Goal: Task Accomplishment & Management: Complete application form

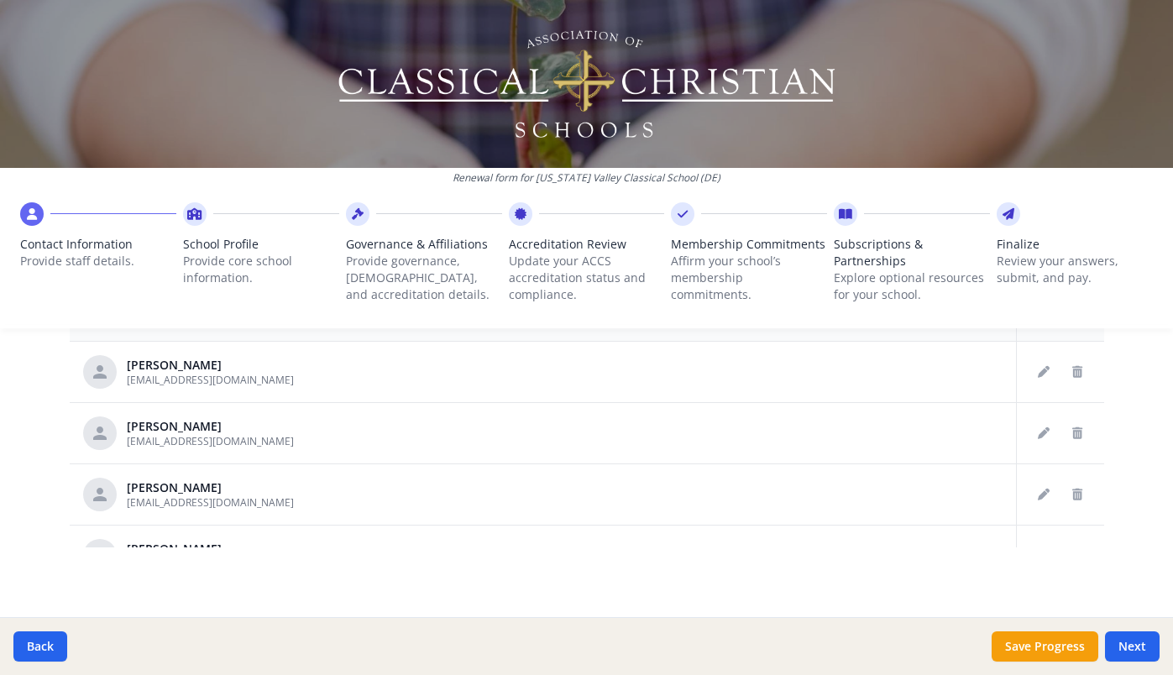
scroll to position [865, 0]
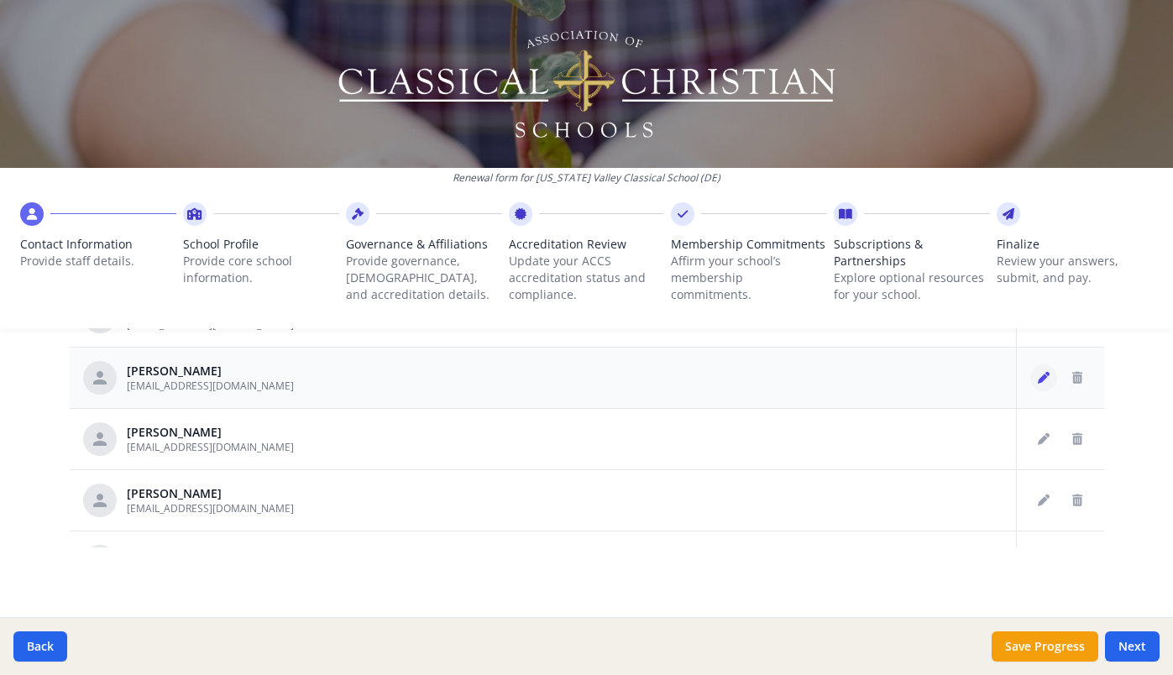
click at [1045, 377] on icon "Edit staff" at bounding box center [1044, 378] width 12 height 12
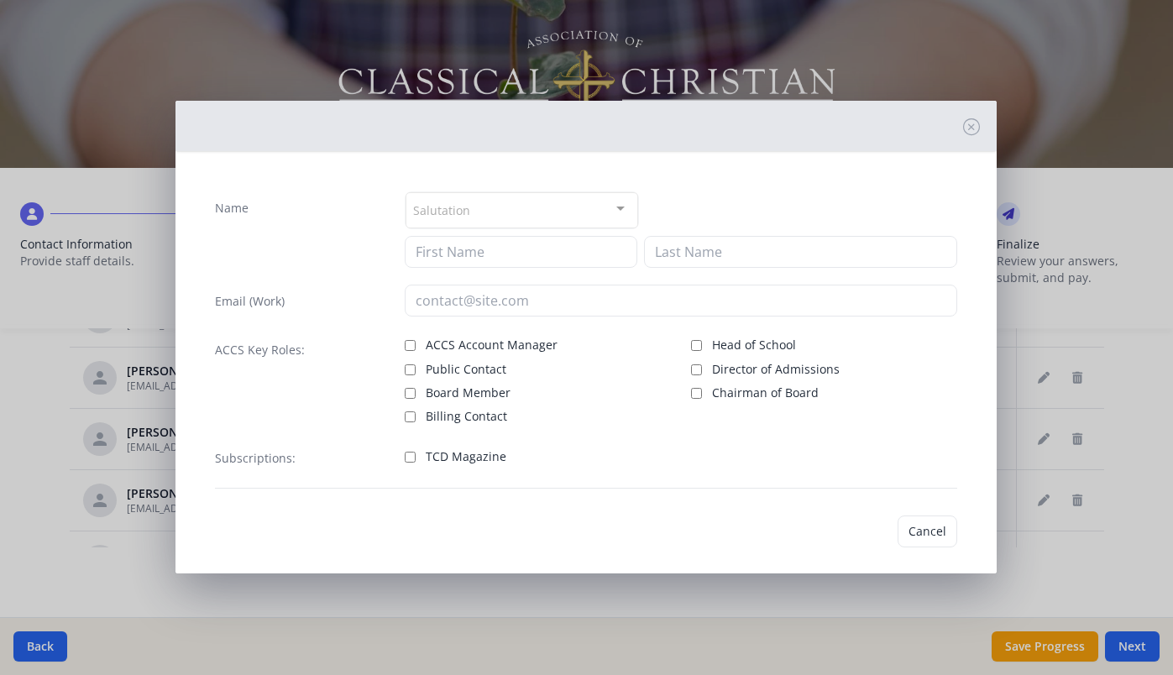
type input "CYNTHIA"
type input "MARSHALL"
type input "[EMAIL_ADDRESS][DOMAIN_NAME]"
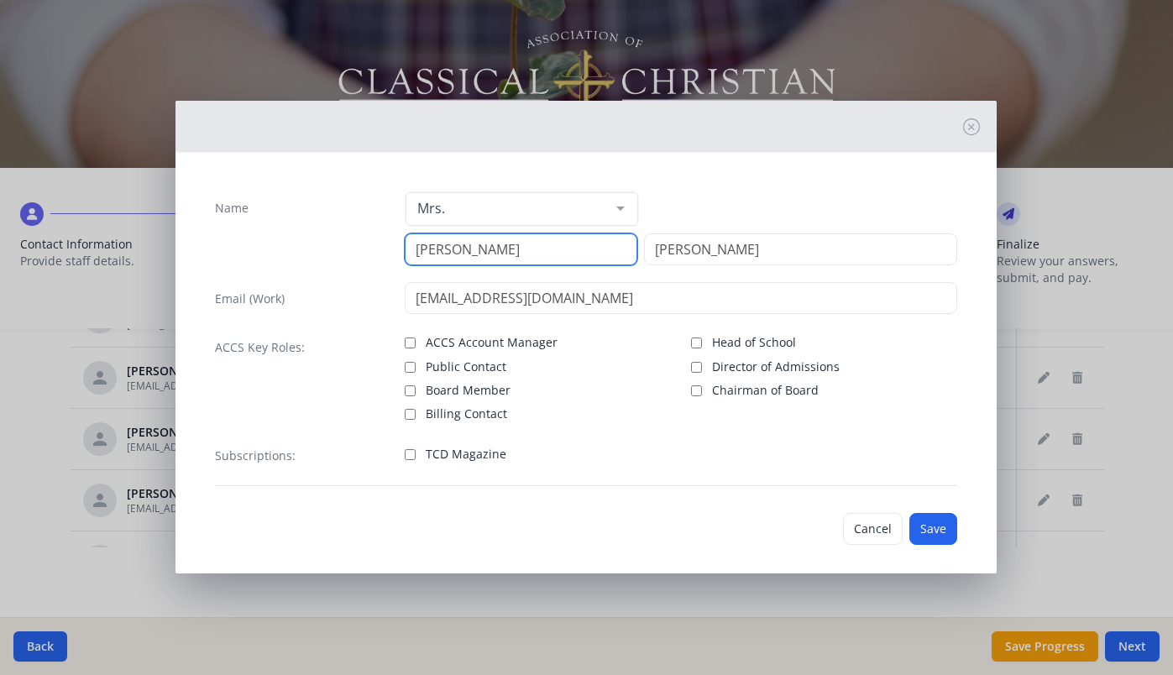
click at [480, 247] on input "CYNTHIA" at bounding box center [521, 249] width 233 height 32
type input "Cynthia"
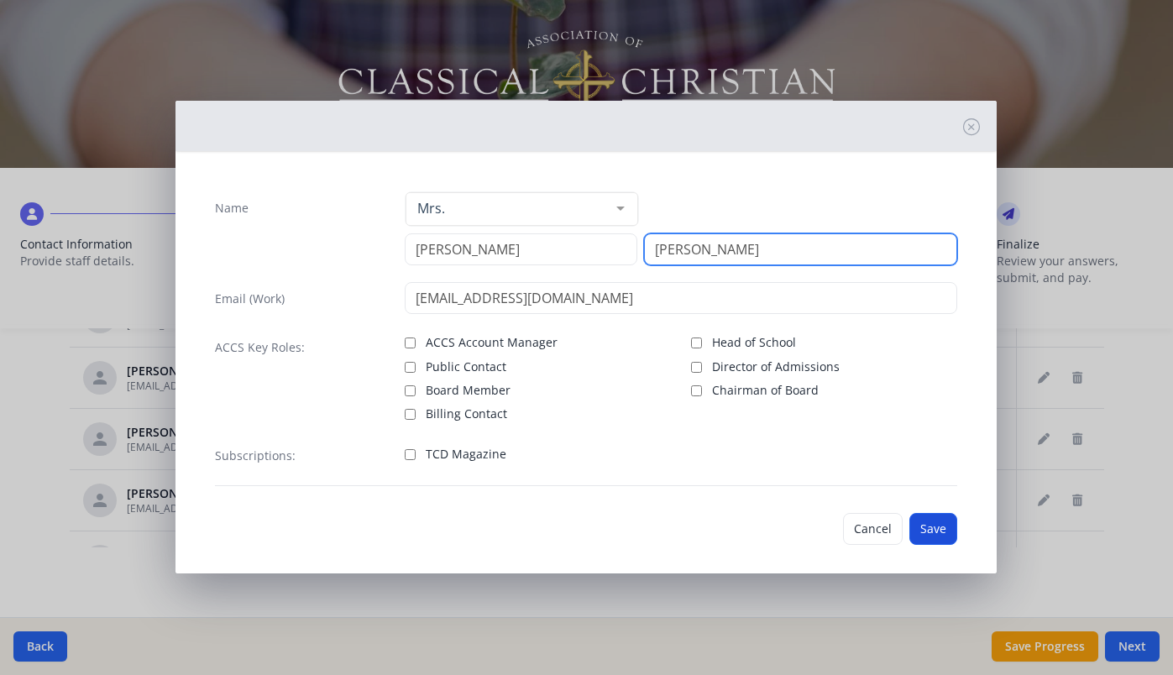
type input "Marshall"
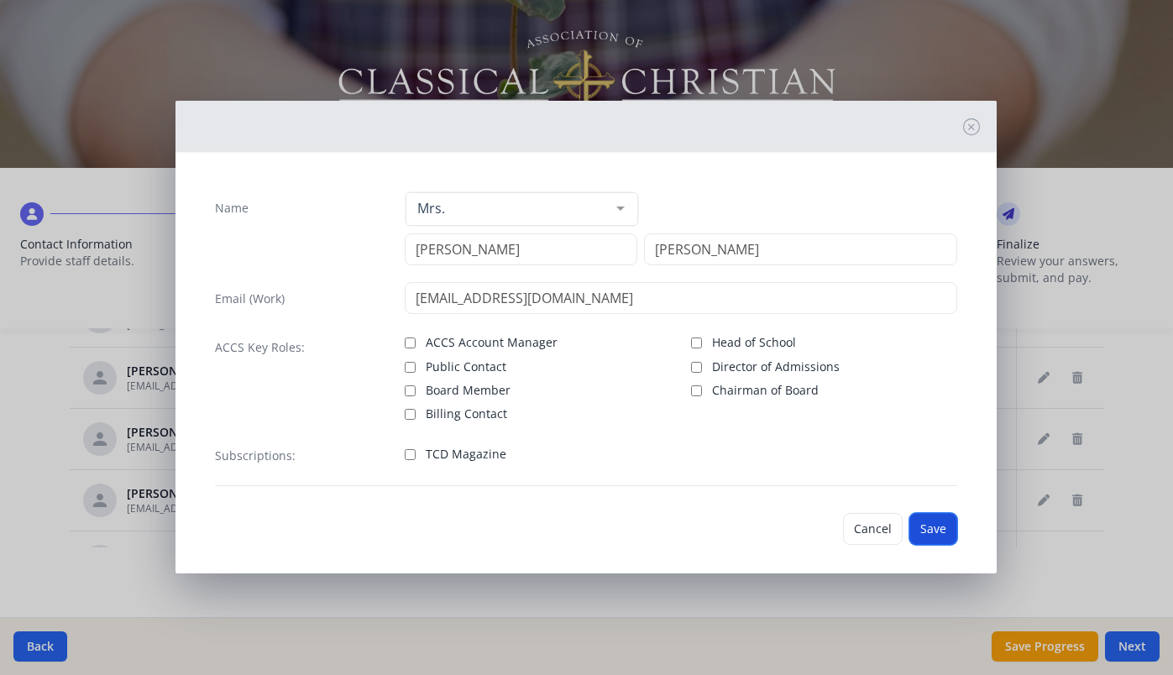
click at [925, 534] on button "Save" at bounding box center [933, 529] width 48 height 32
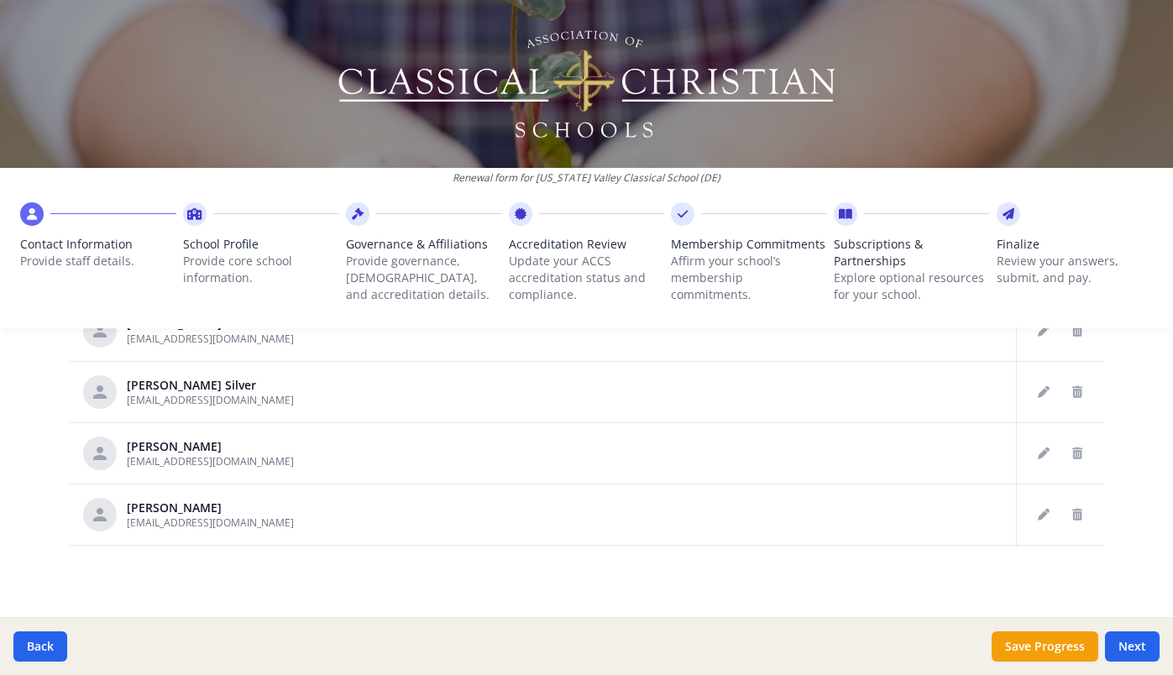
scroll to position [1400, 0]
click at [1058, 654] on button "Save Progress" at bounding box center [1045, 646] width 107 height 30
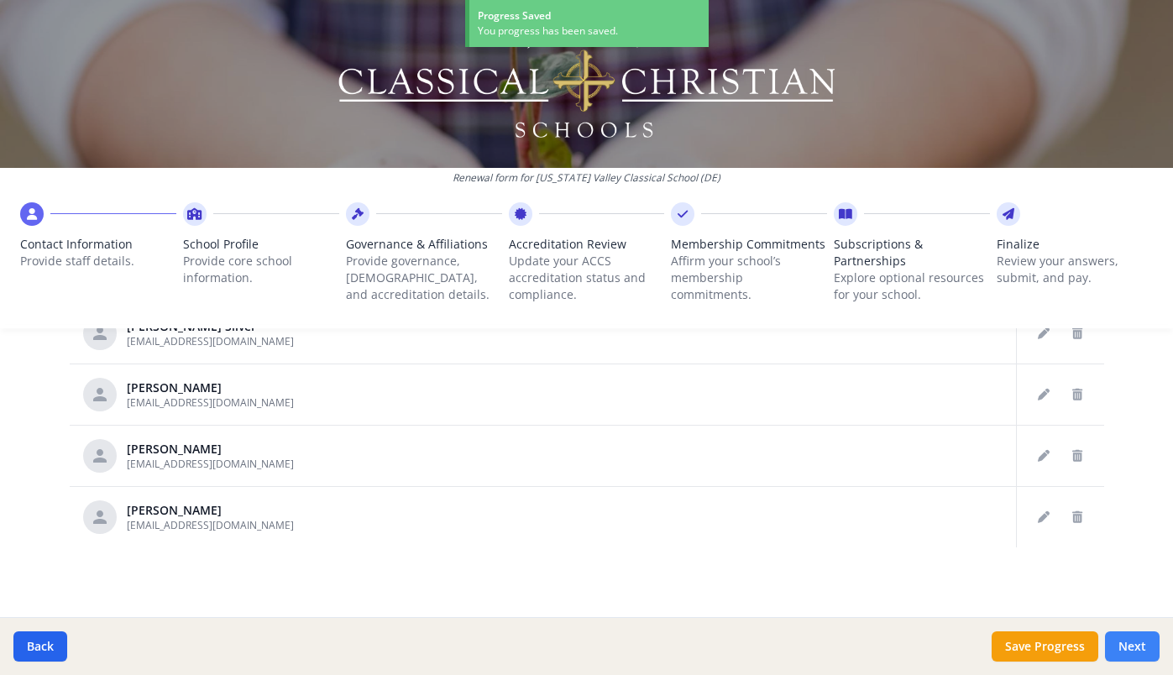
click at [1127, 645] on button "Next" at bounding box center [1132, 646] width 55 height 30
type input "(302) 455-8740"
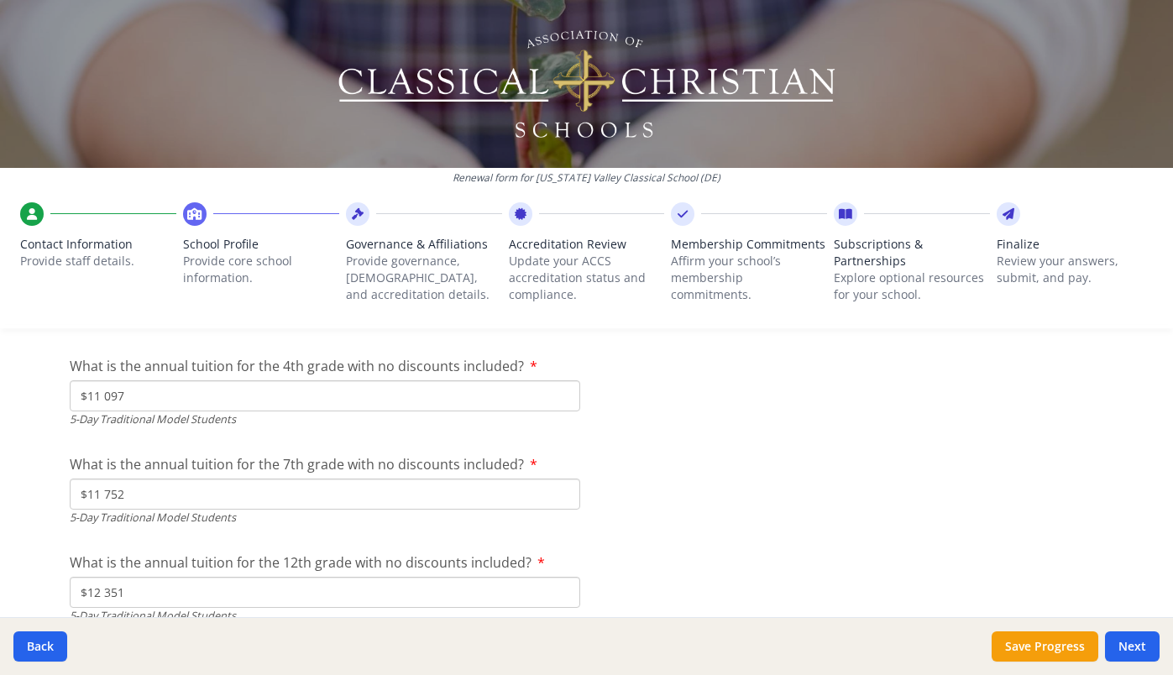
scroll to position [4636, 0]
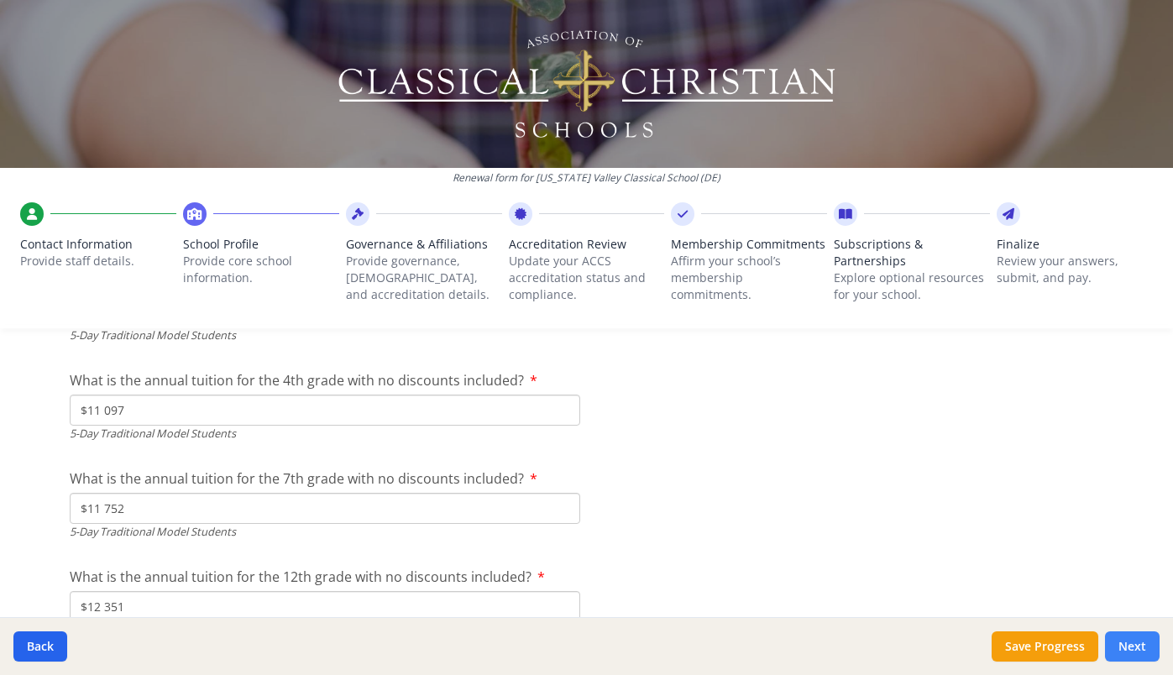
click at [1130, 648] on button "Next" at bounding box center [1132, 646] width 55 height 30
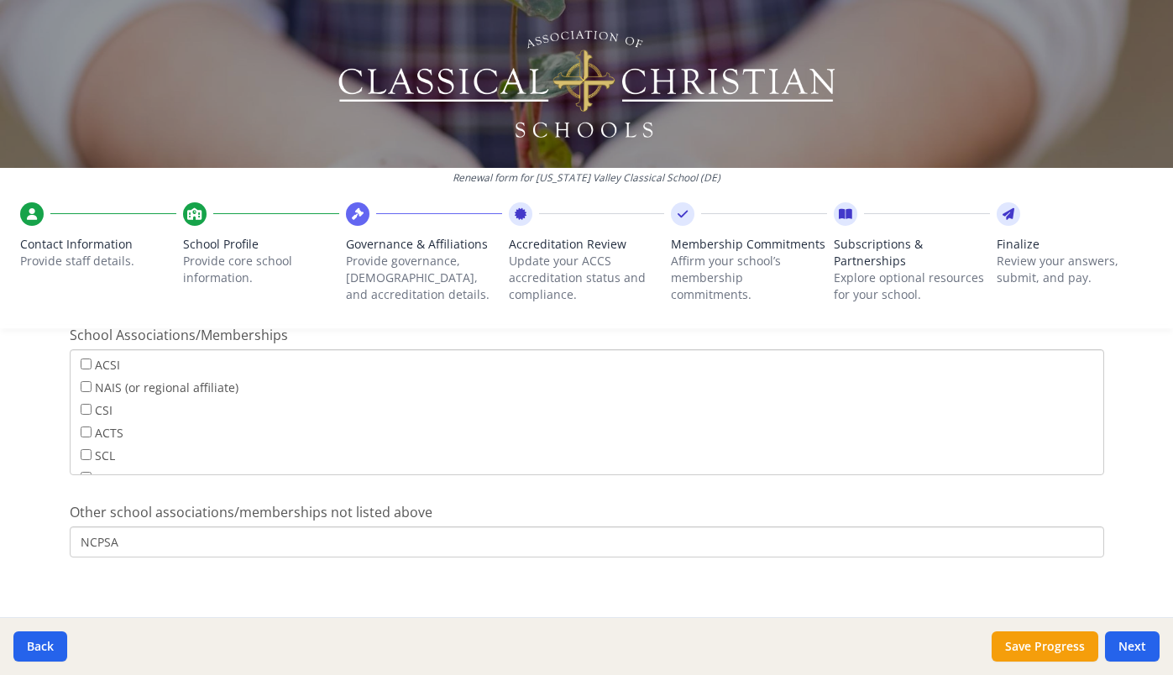
scroll to position [1103, 0]
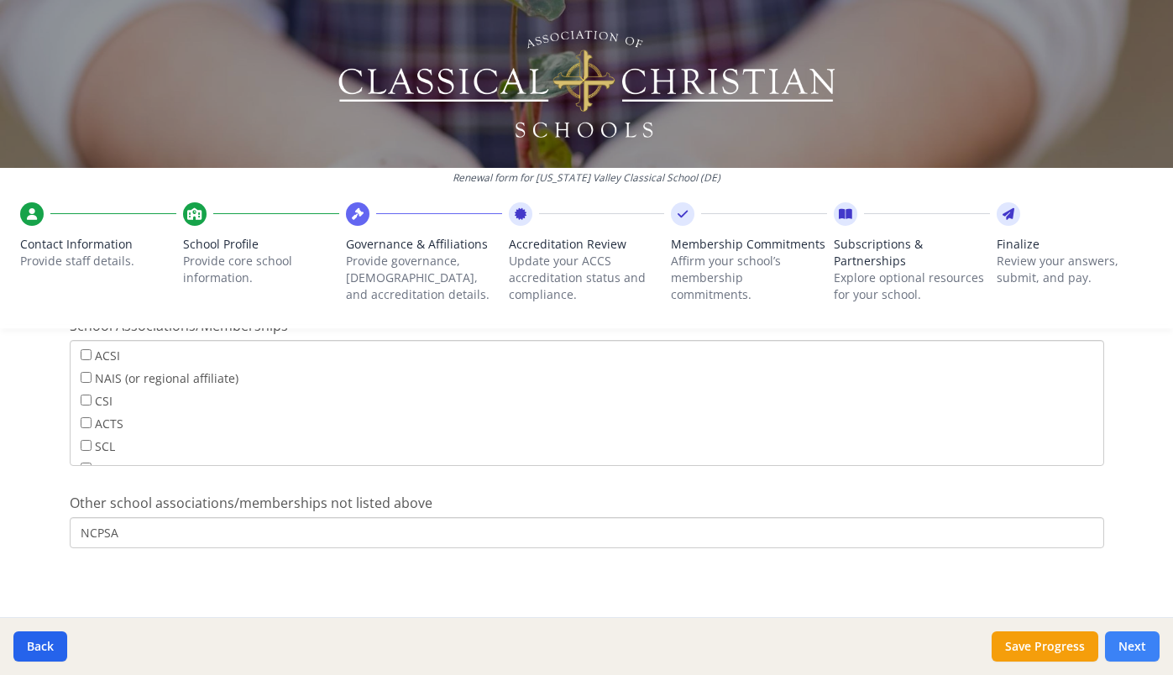
click at [1136, 645] on button "Next" at bounding box center [1132, 646] width 55 height 30
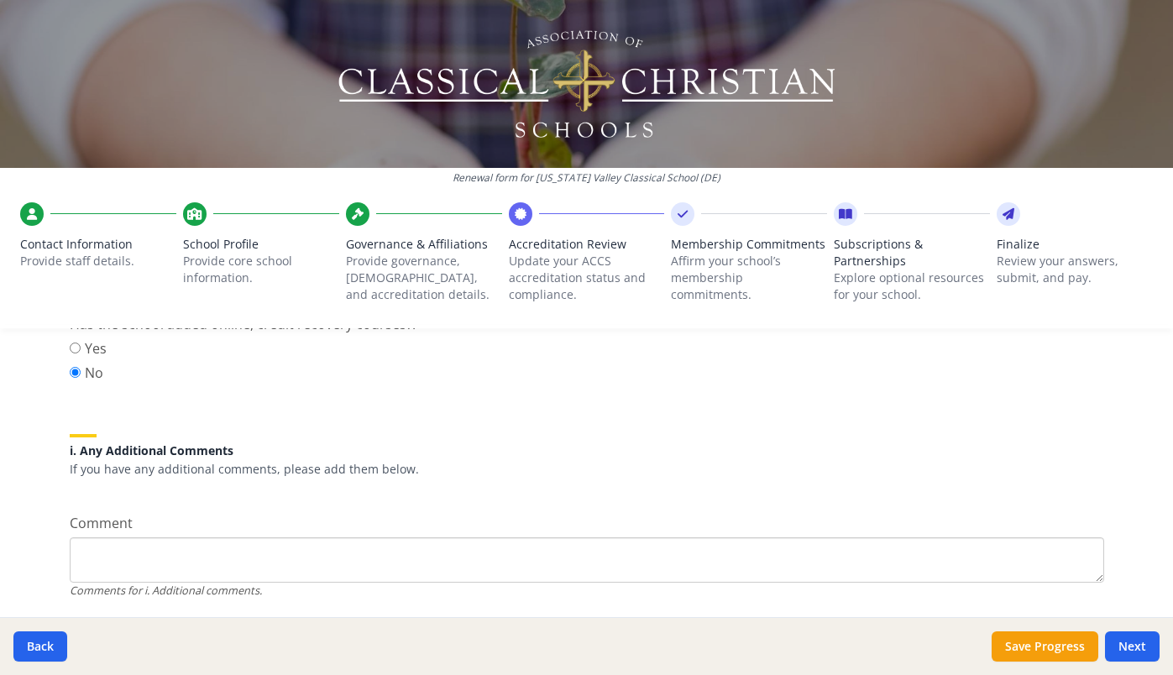
scroll to position [2268, 0]
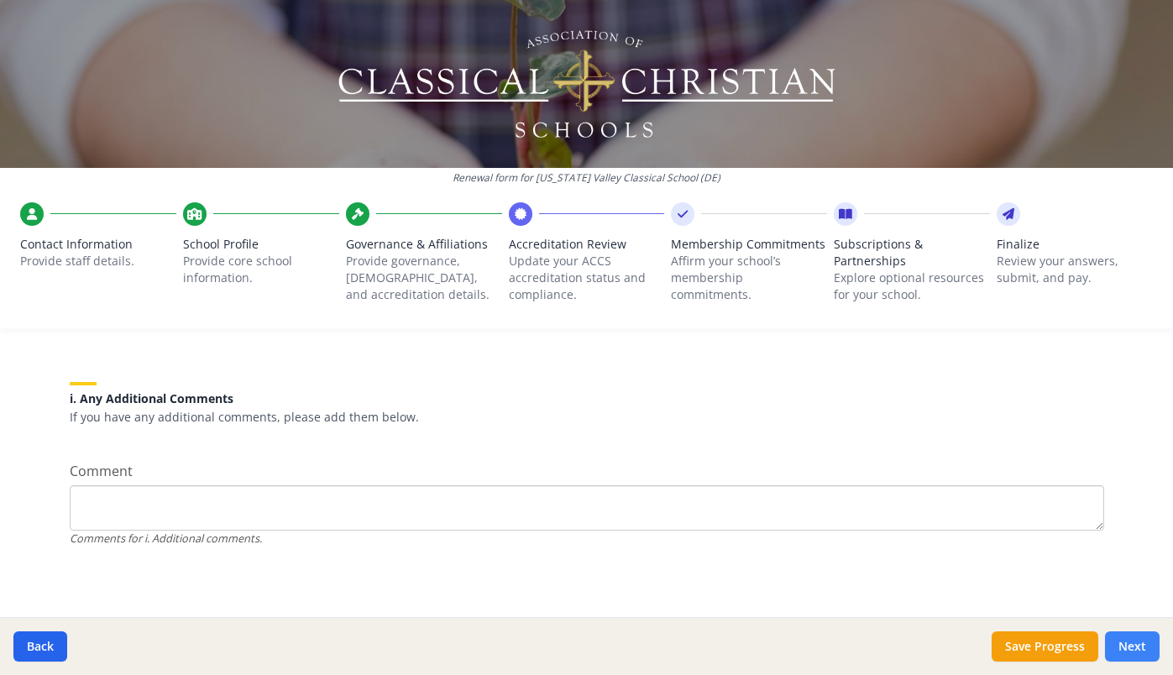
click at [1141, 643] on button "Next" at bounding box center [1132, 646] width 55 height 30
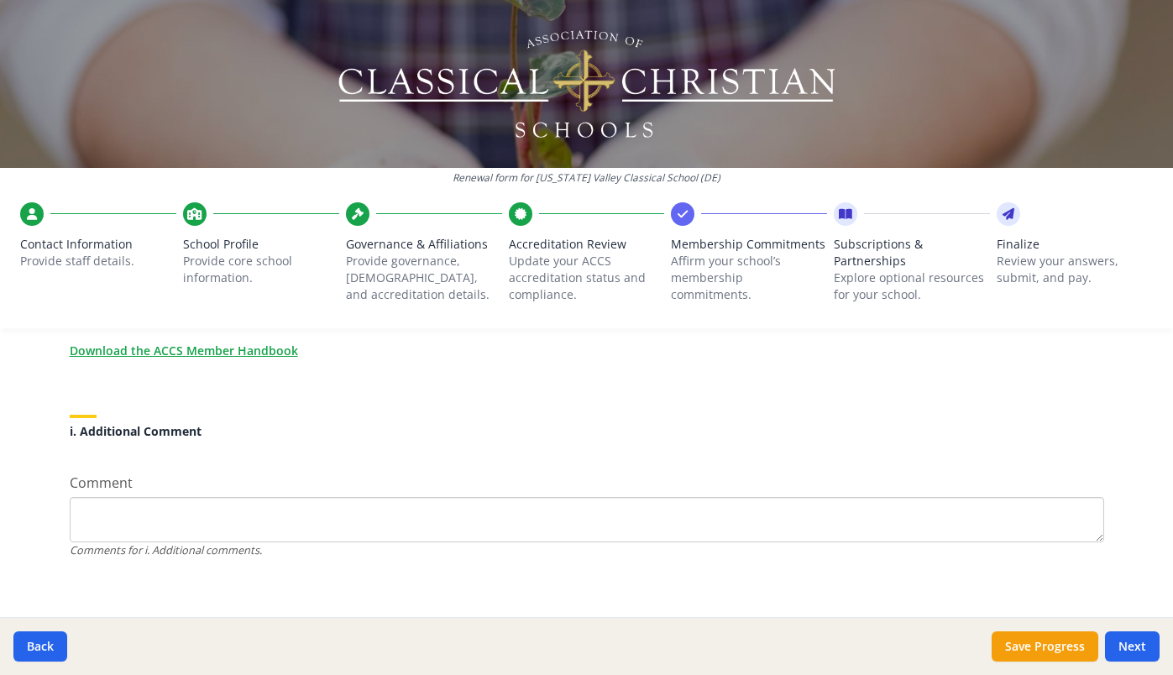
scroll to position [1568, 0]
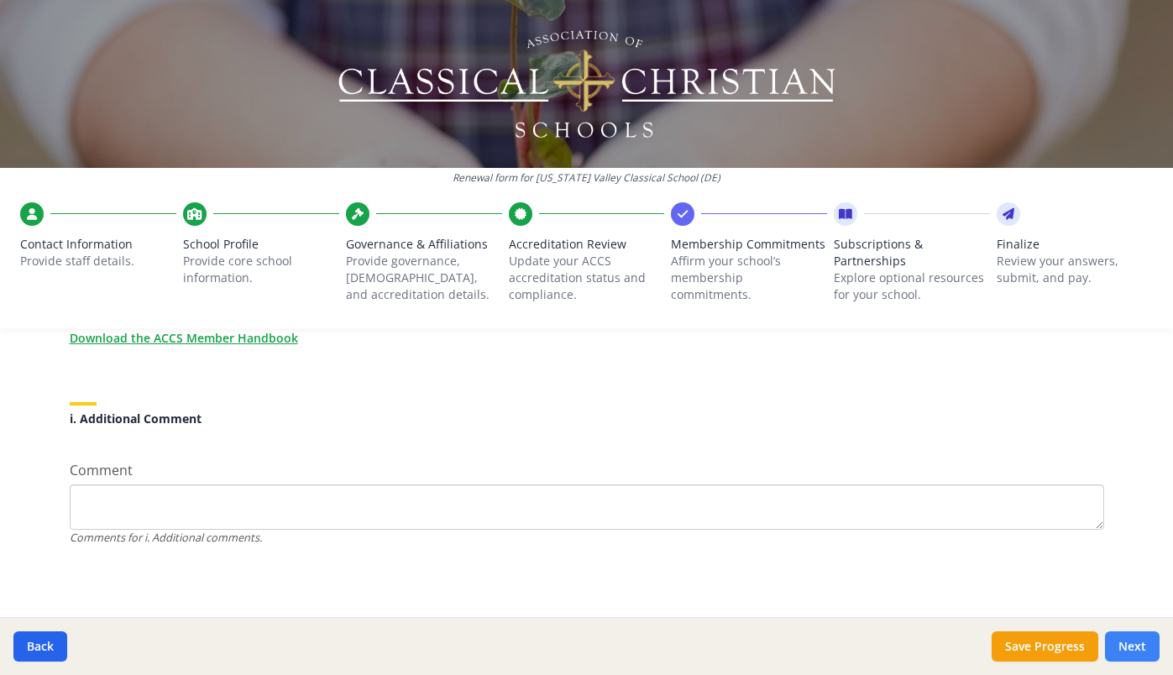
click at [1134, 644] on button "Next" at bounding box center [1132, 646] width 55 height 30
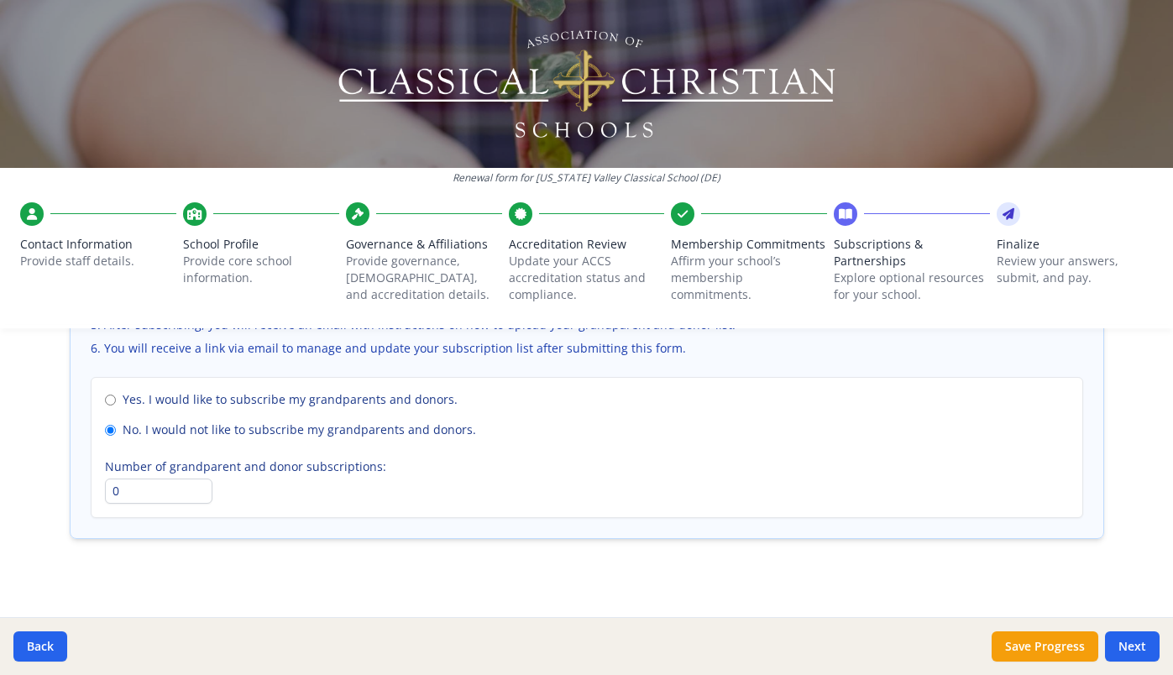
scroll to position [1260, 0]
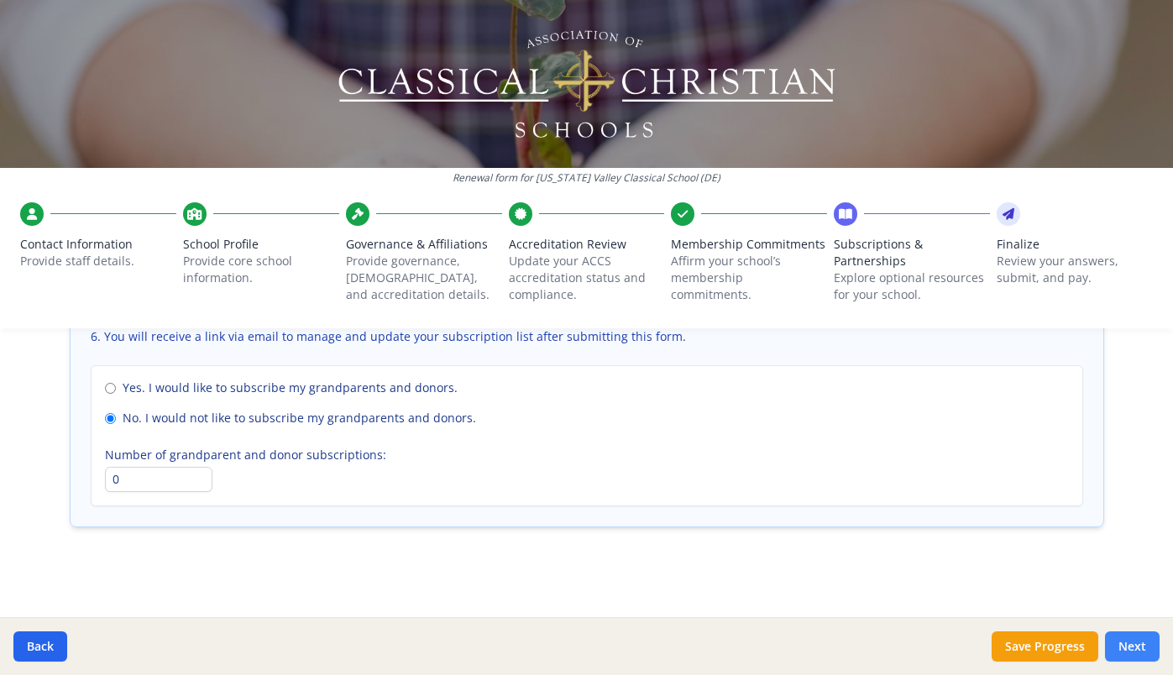
click at [1128, 640] on button "Next" at bounding box center [1132, 646] width 55 height 30
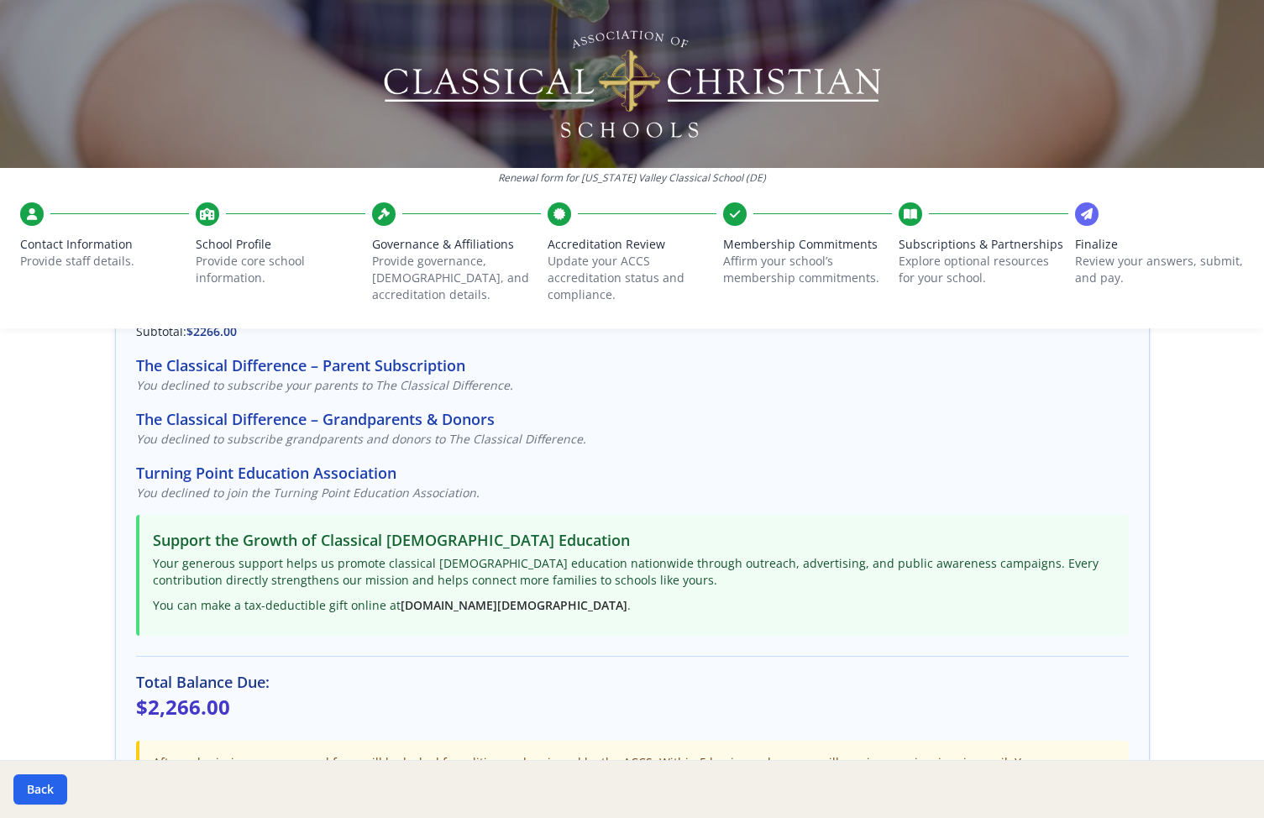
scroll to position [183, 0]
click at [207, 219] on icon at bounding box center [207, 214] width 15 height 17
click at [208, 211] on icon at bounding box center [207, 214] width 15 height 17
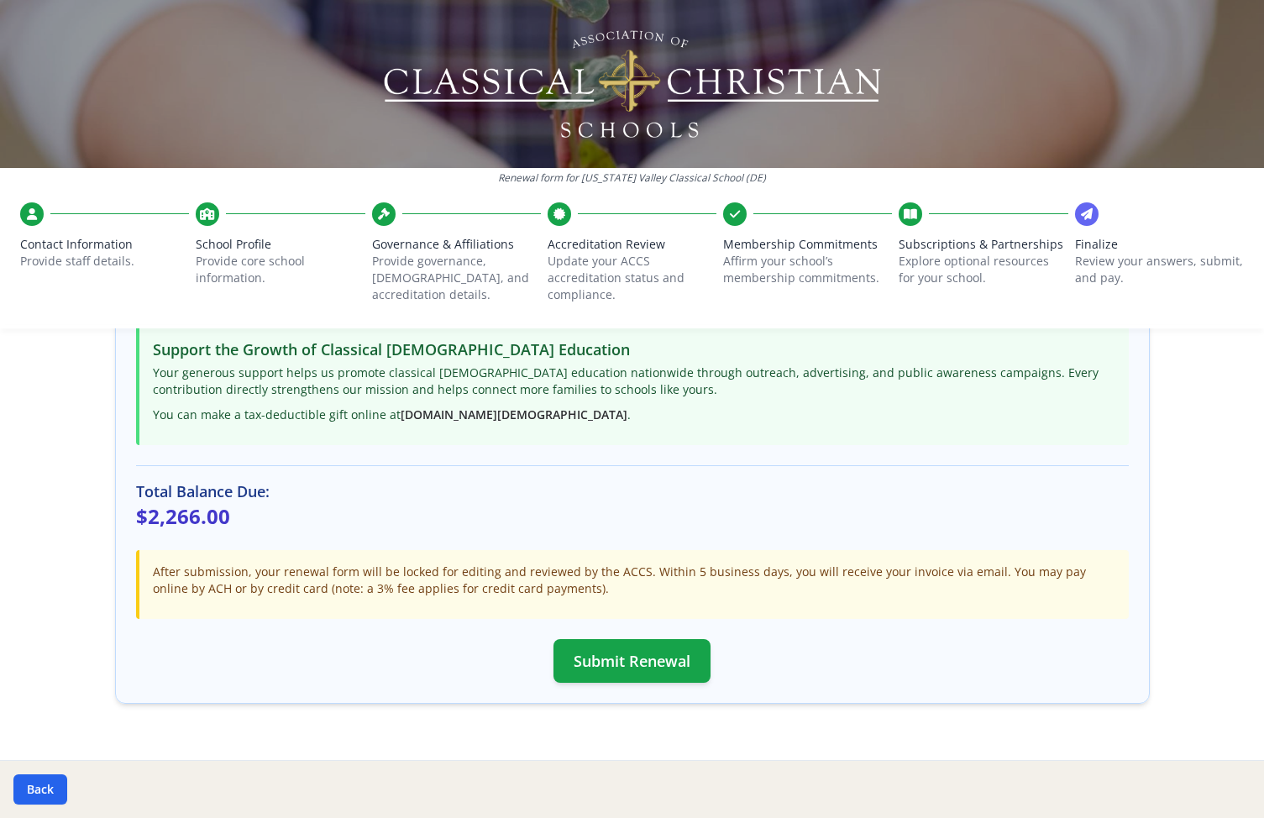
scroll to position [408, 0]
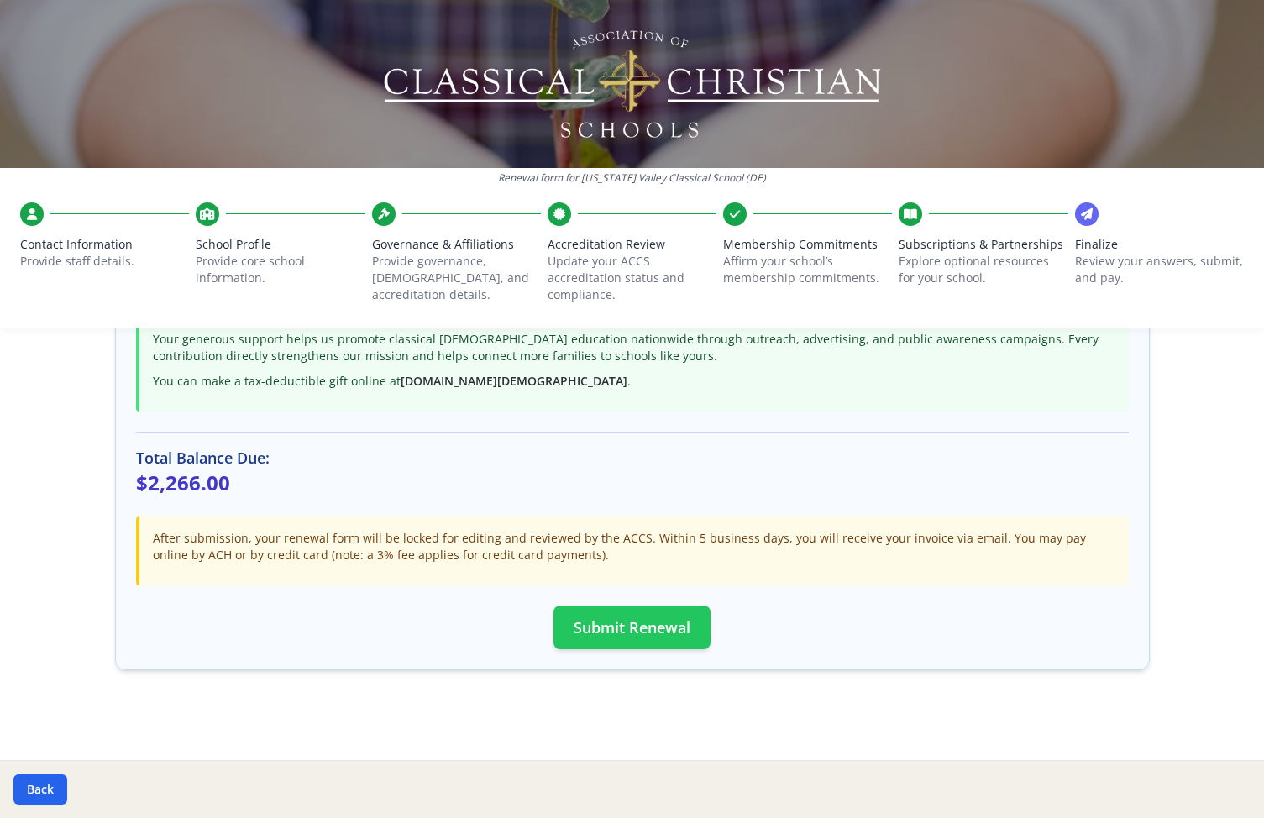
click at [625, 626] on button "Submit Renewal" at bounding box center [631, 627] width 157 height 44
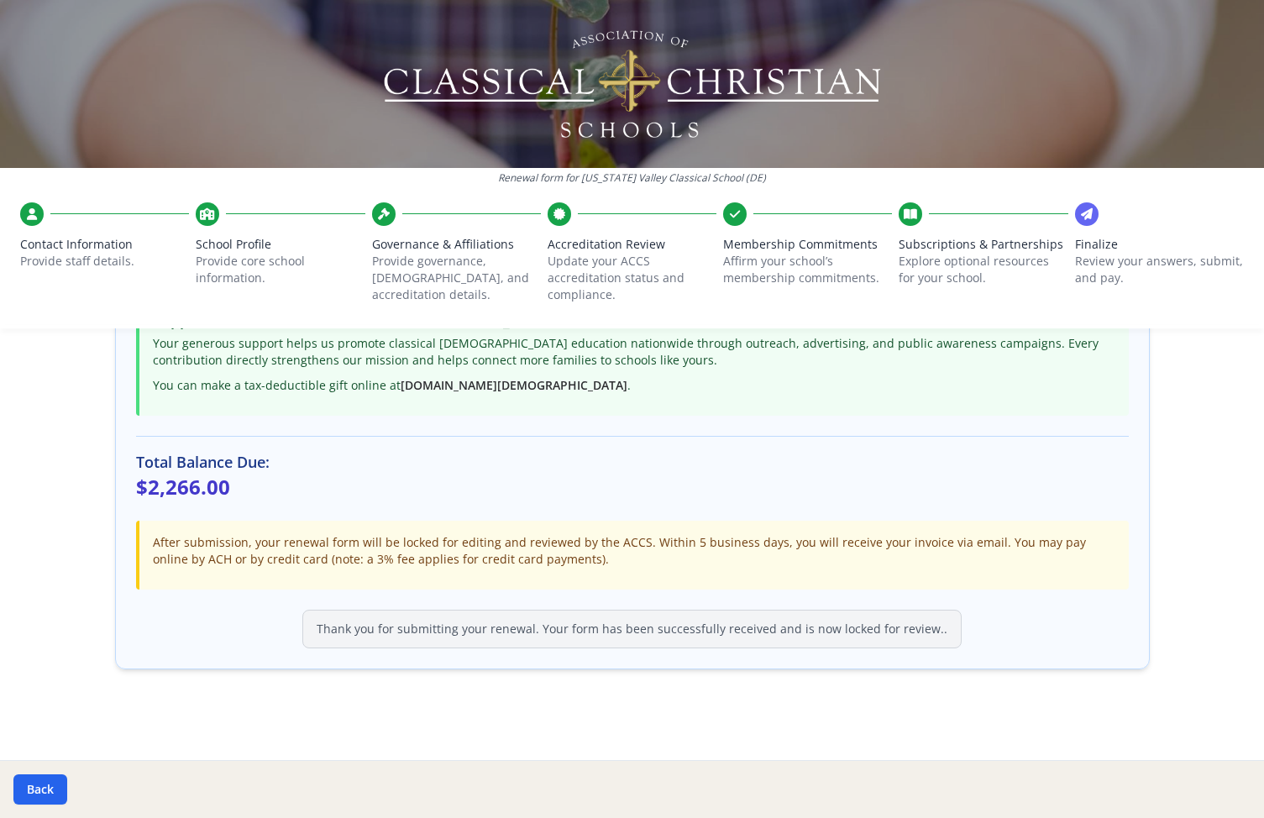
scroll to position [403, 0]
drag, startPoint x: 152, startPoint y: 543, endPoint x: 517, endPoint y: 557, distance: 365.5
click at [510, 554] on p "After submission, your renewal form will be locked for editing and reviewed by …" at bounding box center [634, 552] width 962 height 34
drag, startPoint x: 553, startPoint y: 559, endPoint x: 294, endPoint y: 553, distance: 258.7
click at [295, 553] on p "After submission, your renewal form will be locked for editing and reviewed by …" at bounding box center [634, 552] width 962 height 34
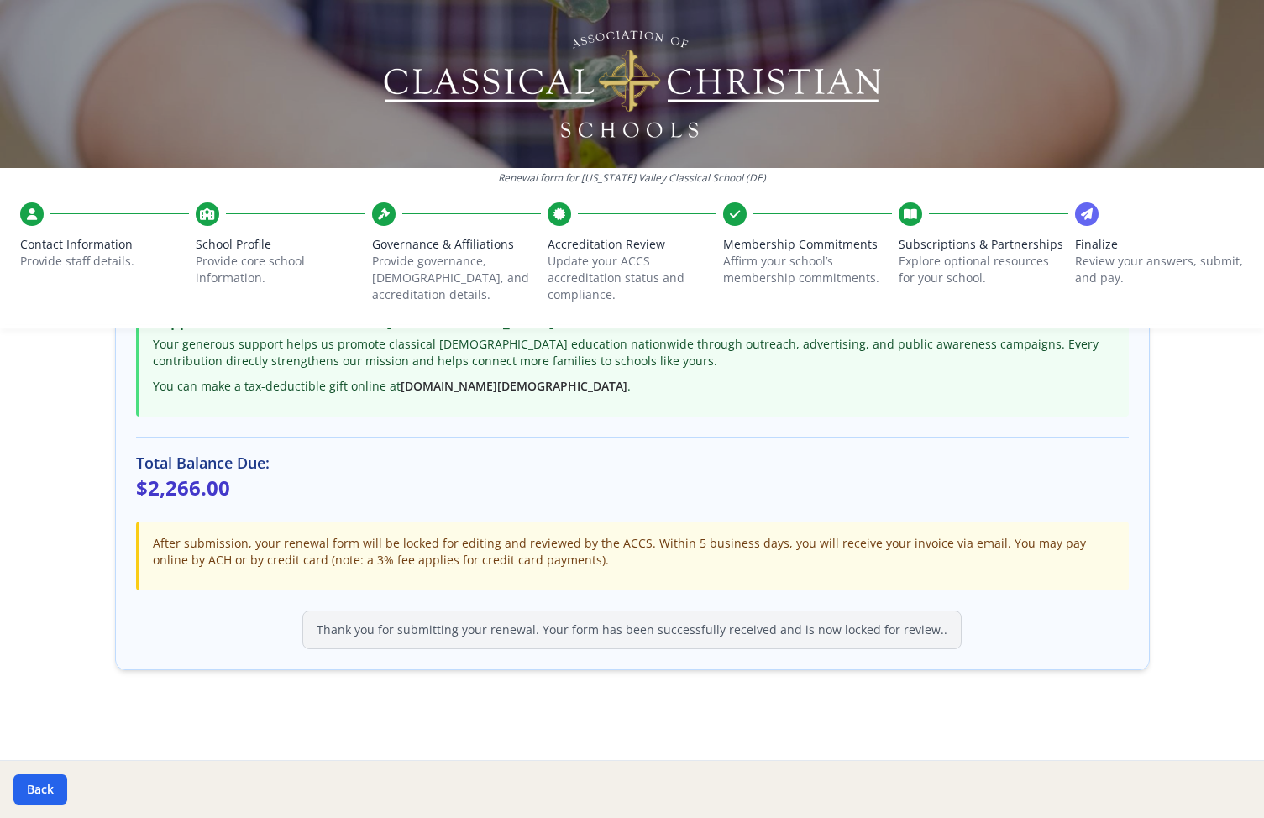
click at [294, 553] on p "After submission, your renewal form will be locked for editing and reviewed by …" at bounding box center [634, 552] width 962 height 34
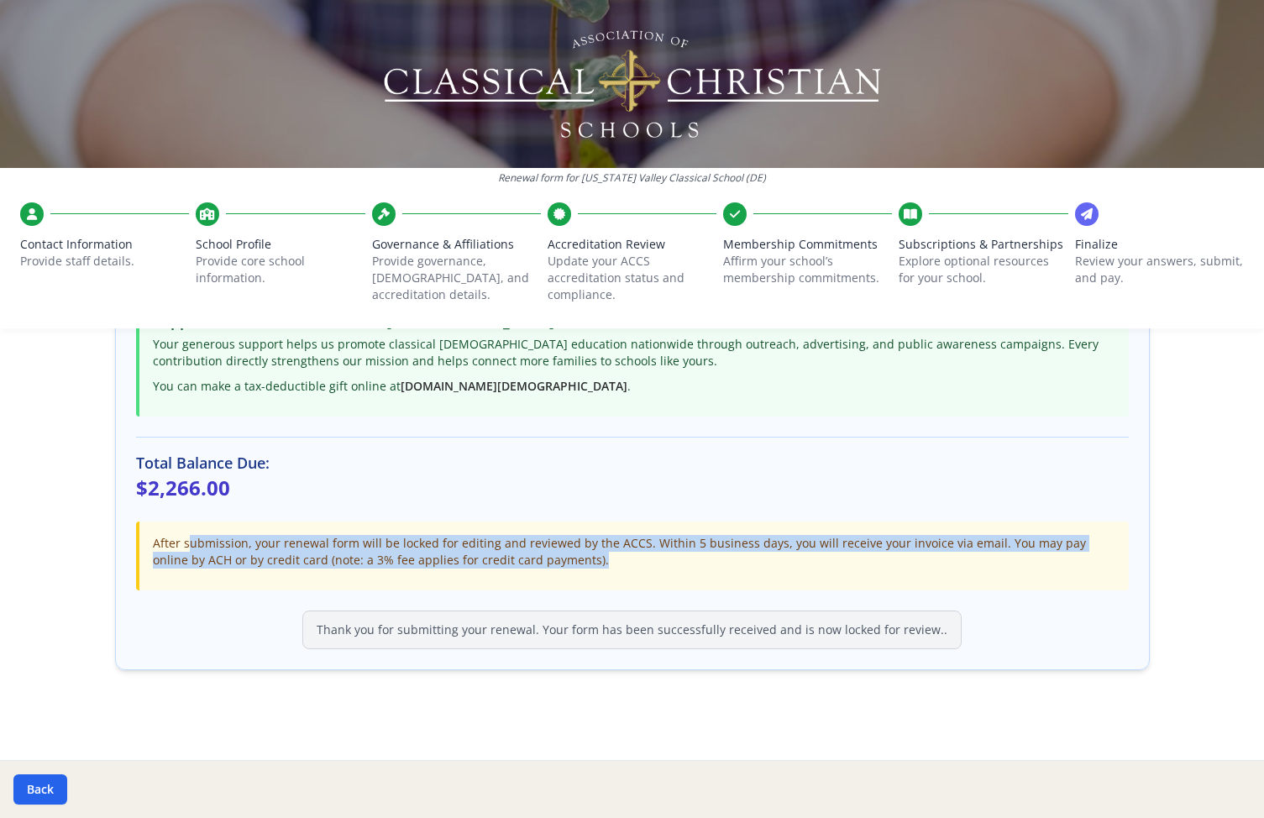
click at [294, 553] on p "After submission, your renewal form will be locked for editing and reviewed by …" at bounding box center [634, 552] width 962 height 34
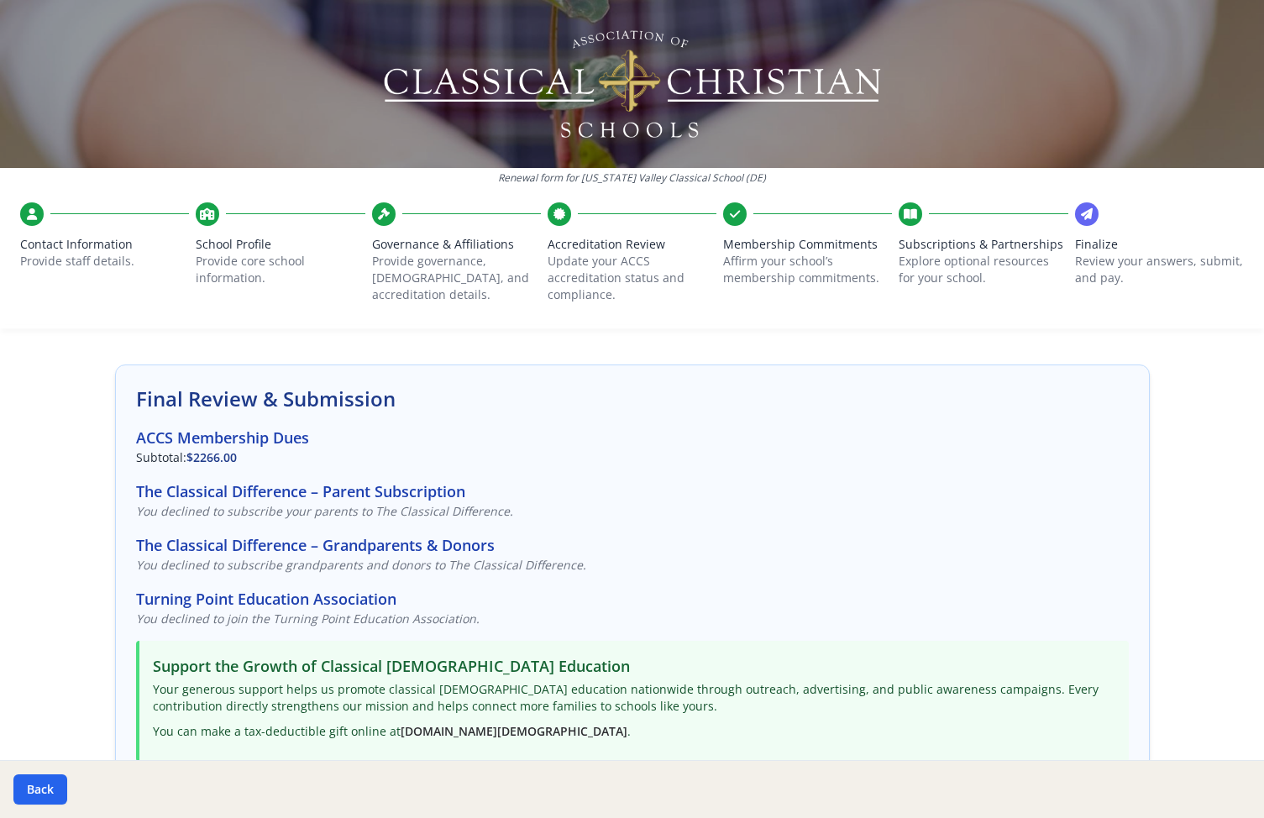
scroll to position [0, 0]
